Goal: Information Seeking & Learning: Learn about a topic

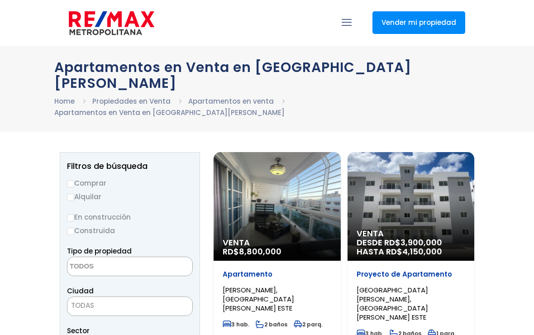
select select
select select "US"
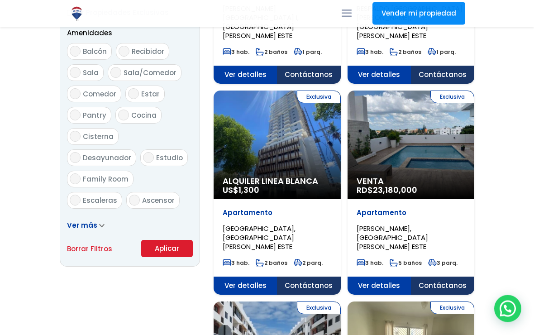
scroll to position [501, 0]
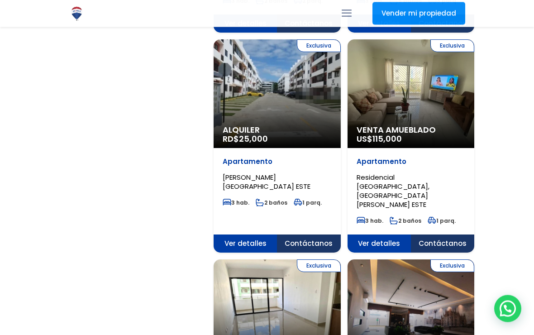
scroll to position [756, 0]
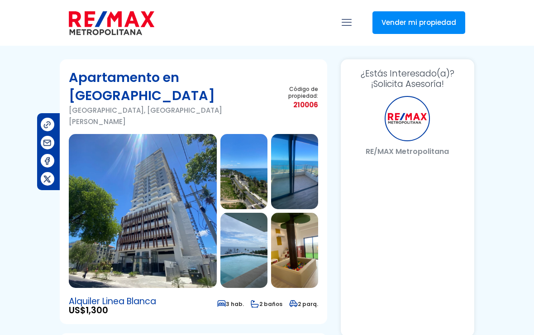
select select "US"
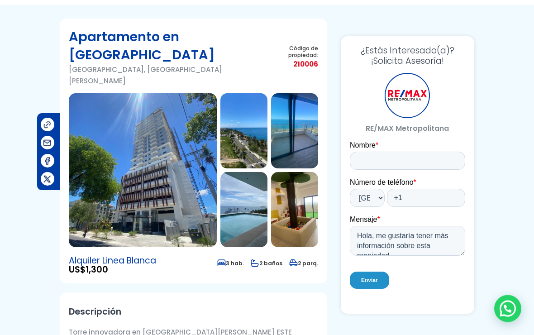
scroll to position [41, 0]
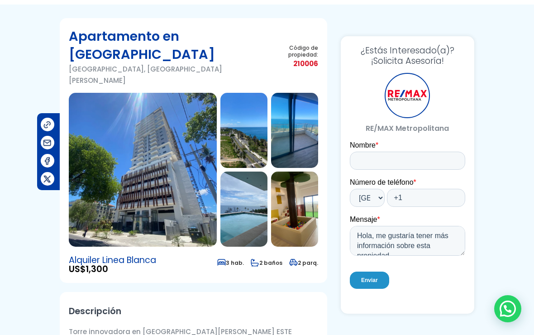
click at [155, 169] on img at bounding box center [143, 170] width 148 height 154
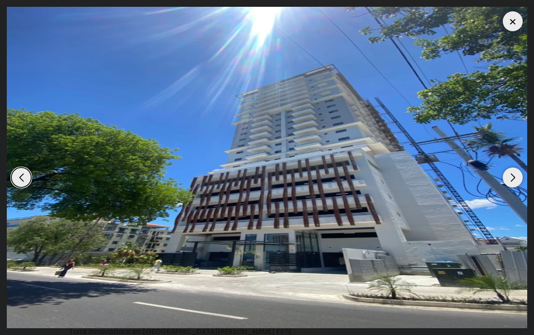
click at [462, 202] on img "1 / 7" at bounding box center [267, 167] width 520 height 321
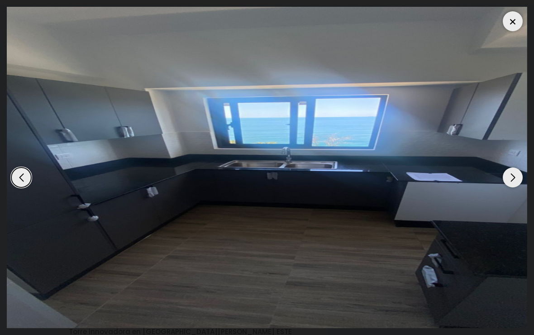
click at [515, 180] on div "Next slide" at bounding box center [513, 177] width 20 height 20
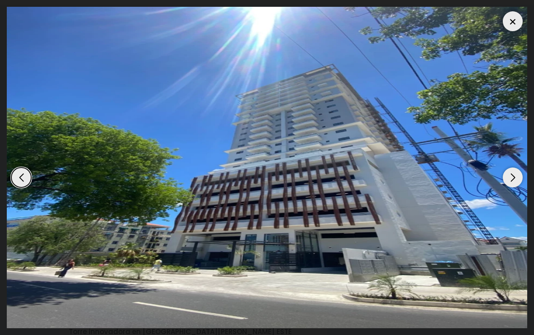
click at [508, 185] on div "Next slide" at bounding box center [513, 177] width 20 height 20
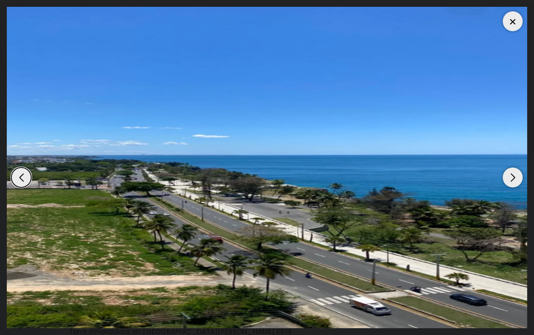
click at [505, 182] on div "Next slide" at bounding box center [513, 177] width 20 height 20
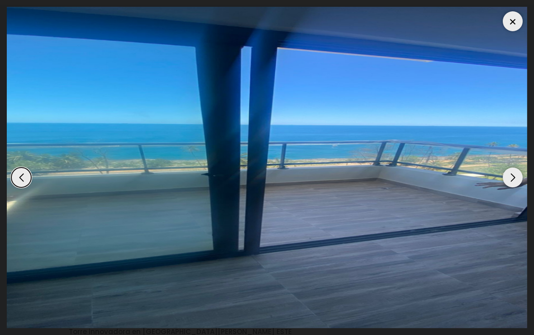
click at [504, 183] on div "Next slide" at bounding box center [513, 177] width 20 height 20
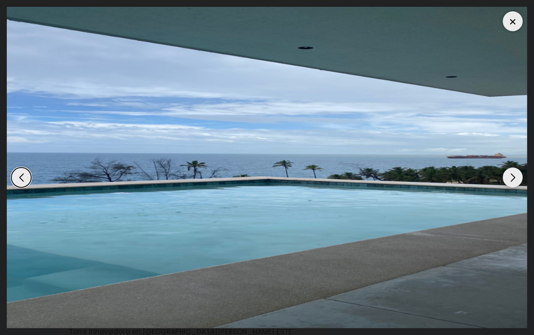
click at [504, 183] on div "Next slide" at bounding box center [513, 177] width 20 height 20
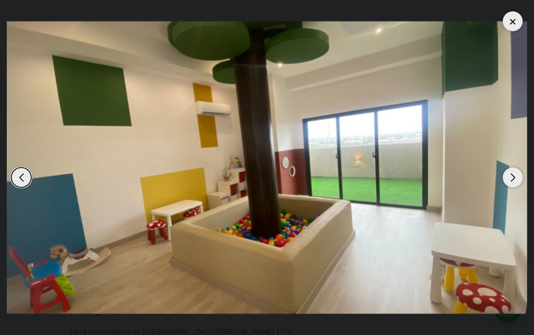
click at [503, 183] on div "Next slide" at bounding box center [513, 177] width 20 height 20
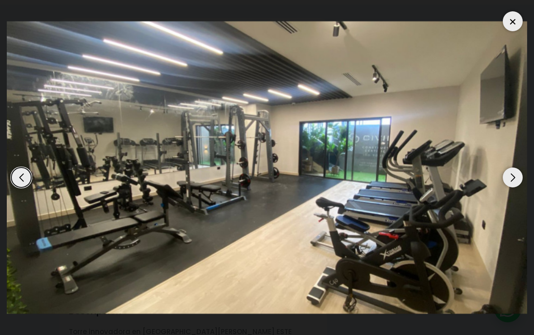
click at [502, 183] on img "6 / 7" at bounding box center [267, 167] width 520 height 293
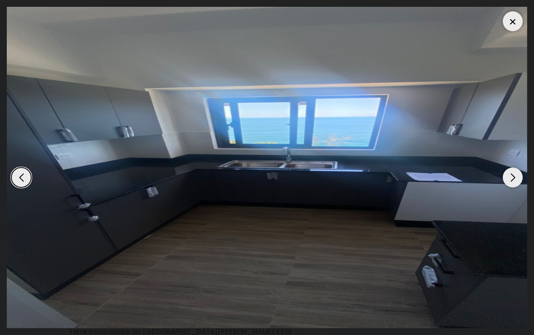
click at [506, 187] on div "Next slide" at bounding box center [513, 177] width 20 height 20
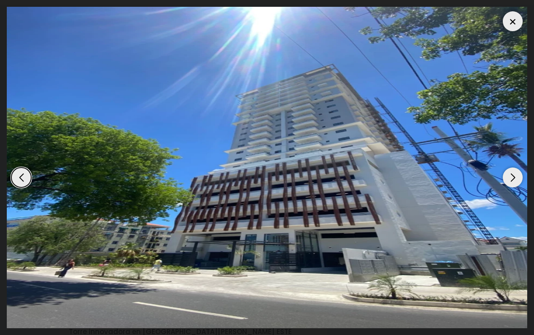
click at [507, 187] on div "Next slide" at bounding box center [513, 177] width 20 height 20
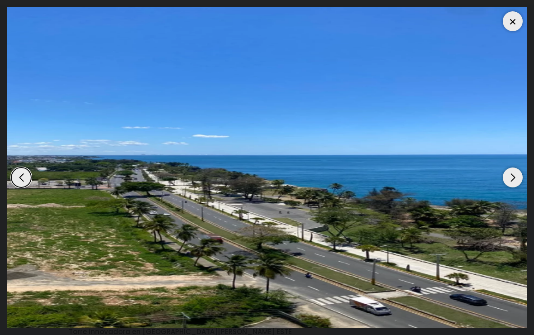
click at [509, 187] on div "Next slide" at bounding box center [513, 177] width 20 height 20
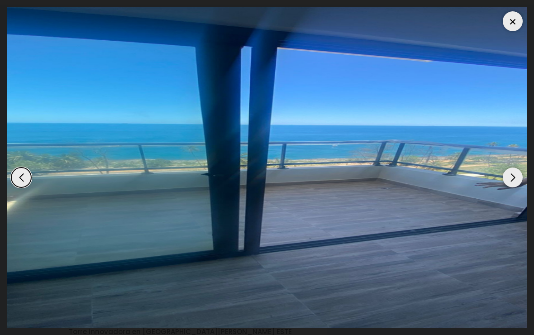
click at [510, 187] on div "Next slide" at bounding box center [513, 177] width 20 height 20
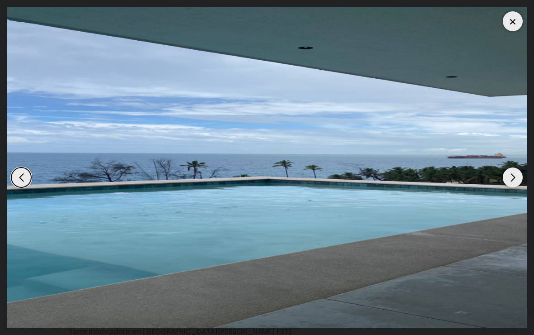
click at [505, 187] on div "Next slide" at bounding box center [513, 177] width 20 height 20
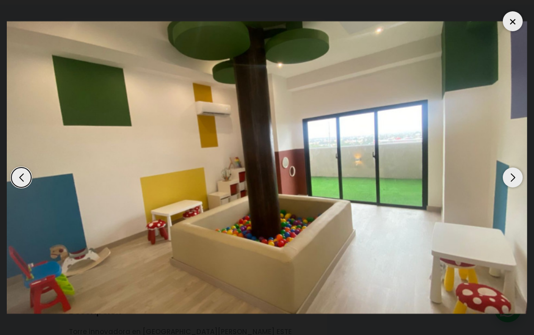
click at [506, 184] on div "Next slide" at bounding box center [513, 177] width 20 height 20
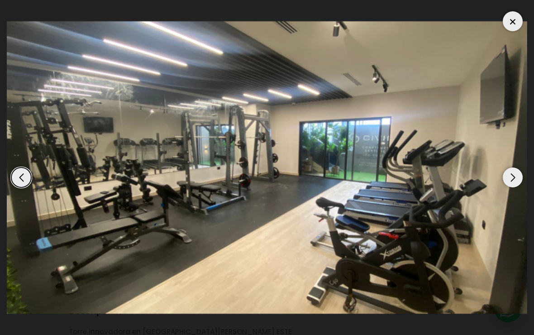
click at [504, 185] on div "Next slide" at bounding box center [513, 177] width 20 height 20
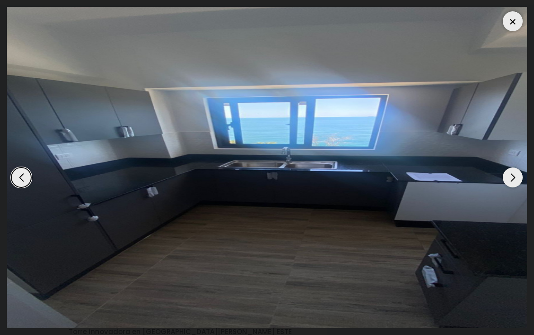
click at [504, 185] on div "Next slide" at bounding box center [513, 177] width 20 height 20
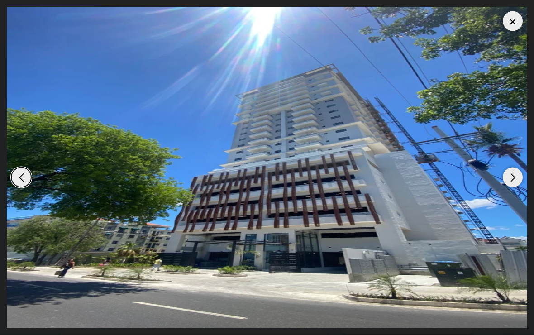
scroll to position [0, 0]
